Goal: Transaction & Acquisition: Subscribe to service/newsletter

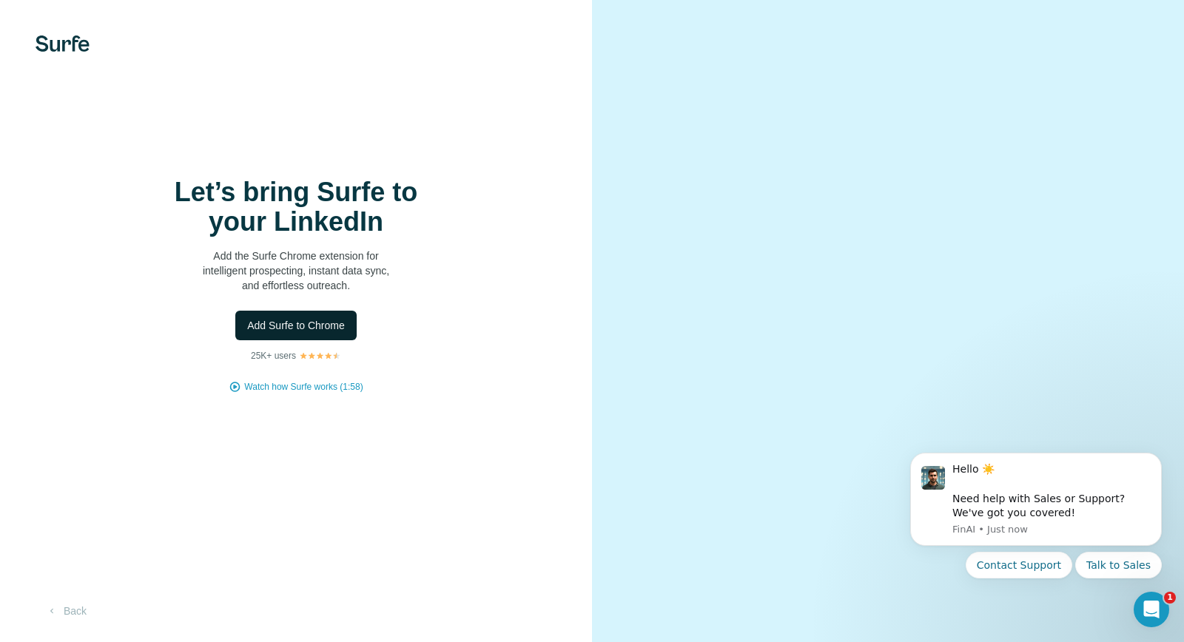
click at [297, 325] on span "Add Surfe to Chrome" at bounding box center [296, 325] width 98 height 15
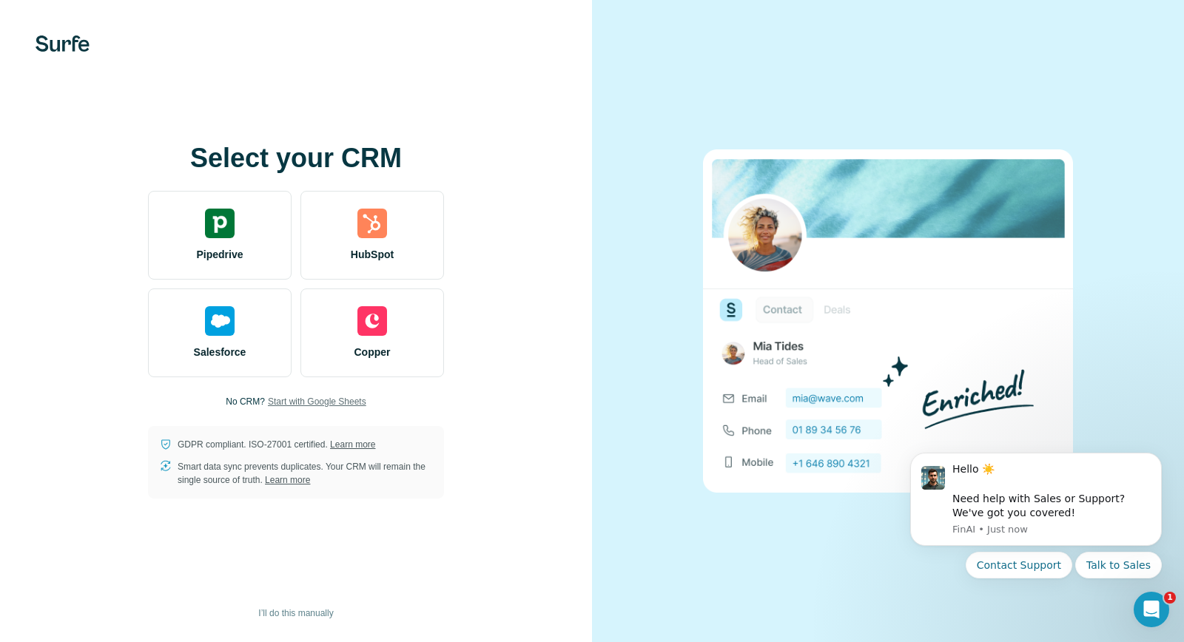
click at [345, 401] on span "Start with Google Sheets" at bounding box center [317, 401] width 98 height 13
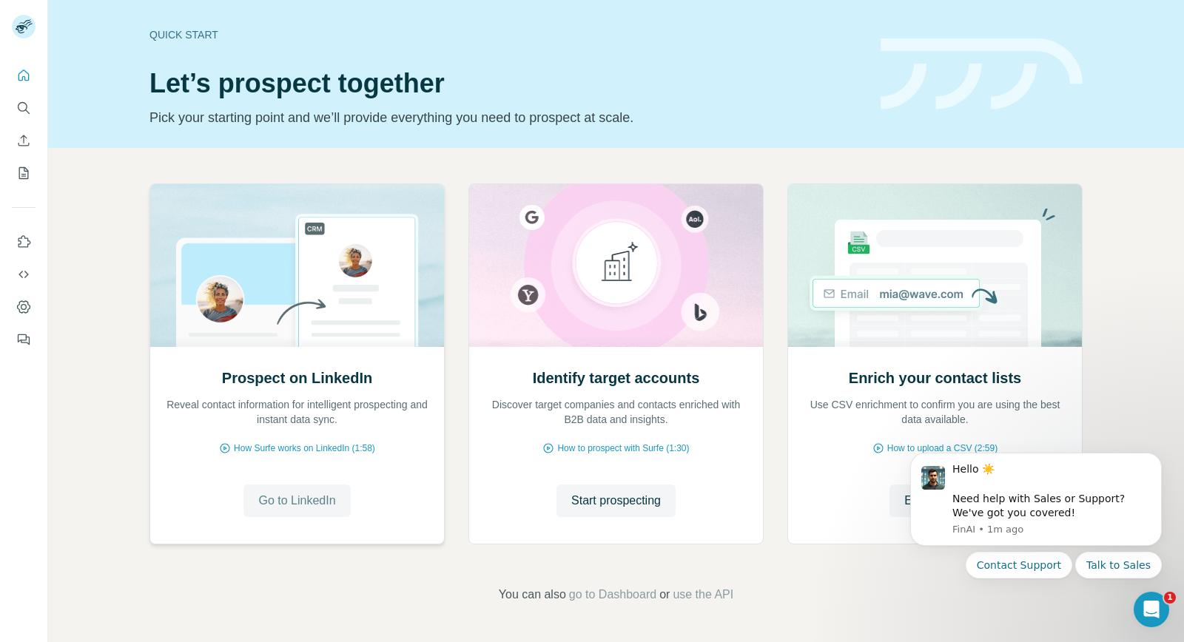
click at [314, 502] on span "Go to LinkedIn" at bounding box center [296, 501] width 77 height 18
click at [622, 28] on div "Quick start" at bounding box center [505, 34] width 713 height 15
